Goal: Task Accomplishment & Management: Manage account settings

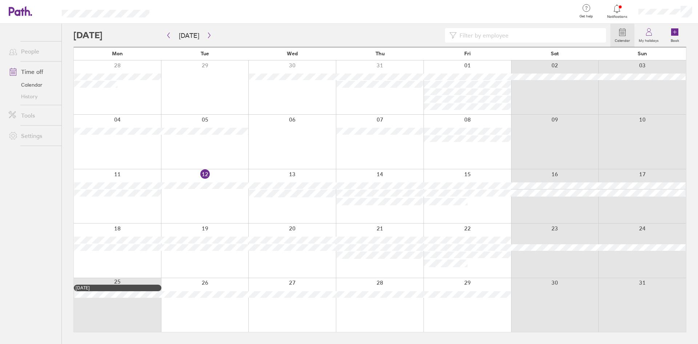
click at [505, 211] on div at bounding box center [468, 196] width 88 height 54
click at [599, 211] on div at bounding box center [643, 196] width 88 height 54
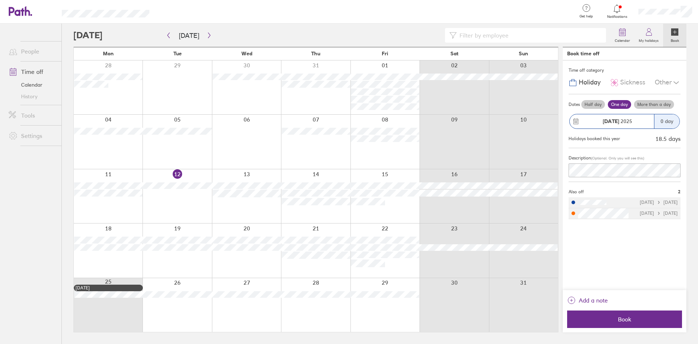
click at [588, 104] on label "Half day" at bounding box center [594, 104] width 24 height 9
click at [0, 0] on input "Half day" at bounding box center [0, 0] width 0 height 0
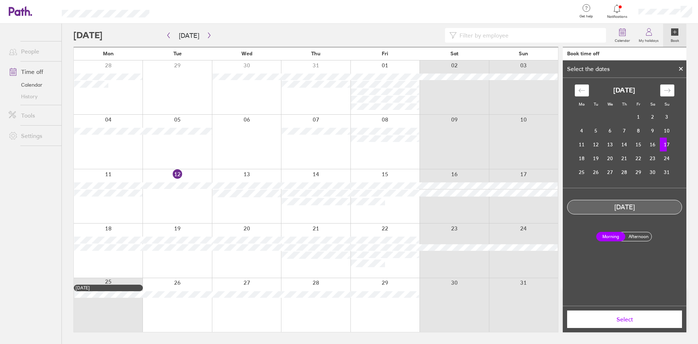
click at [638, 236] on label "Afternoon" at bounding box center [638, 236] width 29 height 9
click at [0, 0] on input "Afternoon" at bounding box center [0, 0] width 0 height 0
click at [634, 322] on span "Select" at bounding box center [625, 319] width 105 height 7
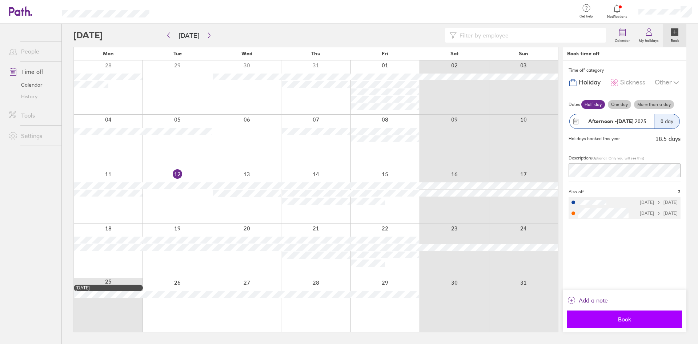
click at [633, 320] on span "Book" at bounding box center [625, 319] width 105 height 7
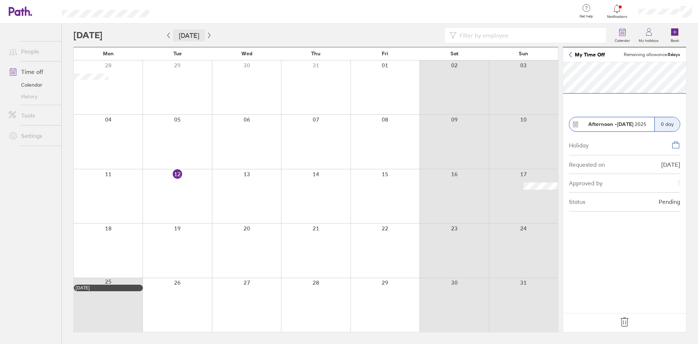
click at [173, 37] on button "Today" at bounding box center [189, 35] width 32 height 12
click at [626, 320] on icon at bounding box center [625, 322] width 8 height 9
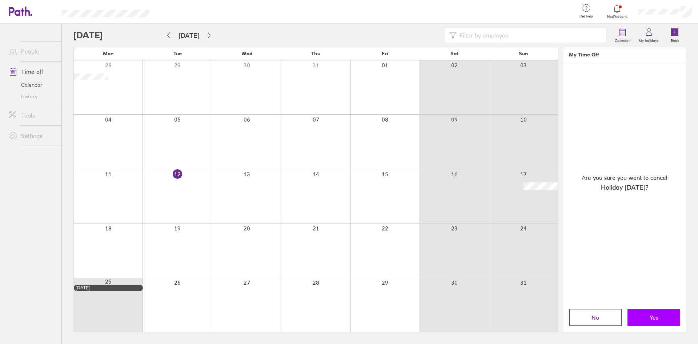
click at [640, 318] on button "Yes" at bounding box center [654, 316] width 53 height 17
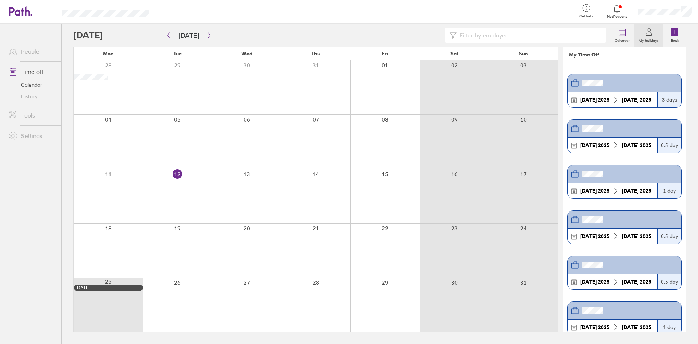
click at [409, 187] on div at bounding box center [385, 196] width 69 height 54
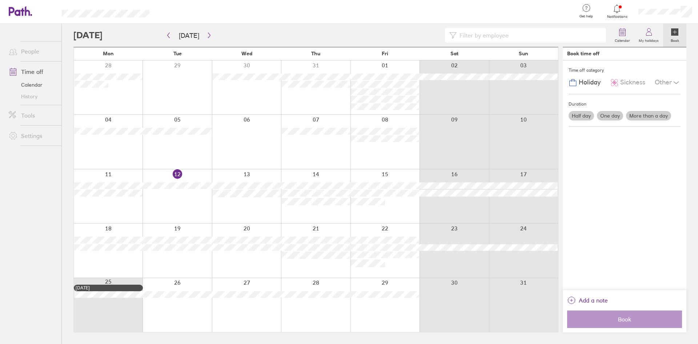
click at [412, 208] on div at bounding box center [385, 196] width 69 height 54
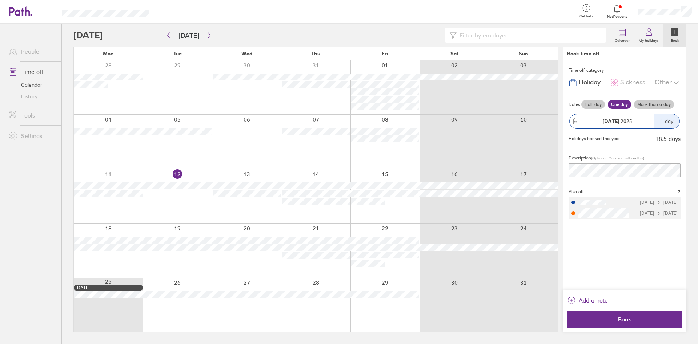
click at [586, 106] on label "Half day" at bounding box center [594, 104] width 24 height 9
click at [0, 0] on input "Half day" at bounding box center [0, 0] width 0 height 0
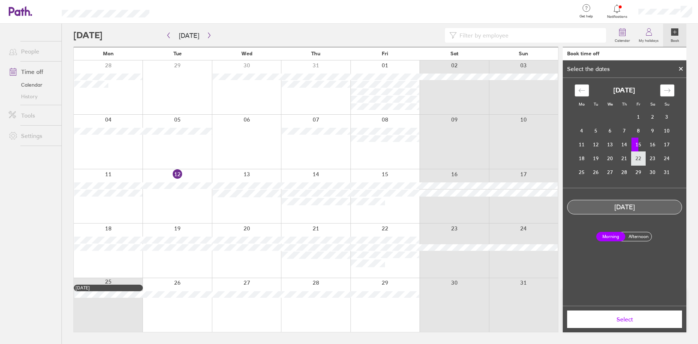
drag, startPoint x: 641, startPoint y: 140, endPoint x: 640, endPoint y: 154, distance: 13.5
click at [642, 142] on td "15" at bounding box center [639, 145] width 14 height 14
click at [640, 236] on label "Afternoon" at bounding box center [638, 236] width 29 height 9
click at [0, 0] on input "Afternoon" at bounding box center [0, 0] width 0 height 0
click at [630, 317] on span "Select" at bounding box center [625, 319] width 105 height 7
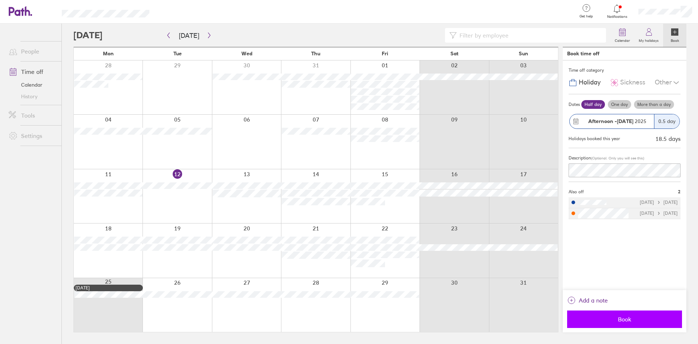
click at [627, 318] on span "Book" at bounding box center [625, 319] width 105 height 7
